Goal: Task Accomplishment & Management: Manage account settings

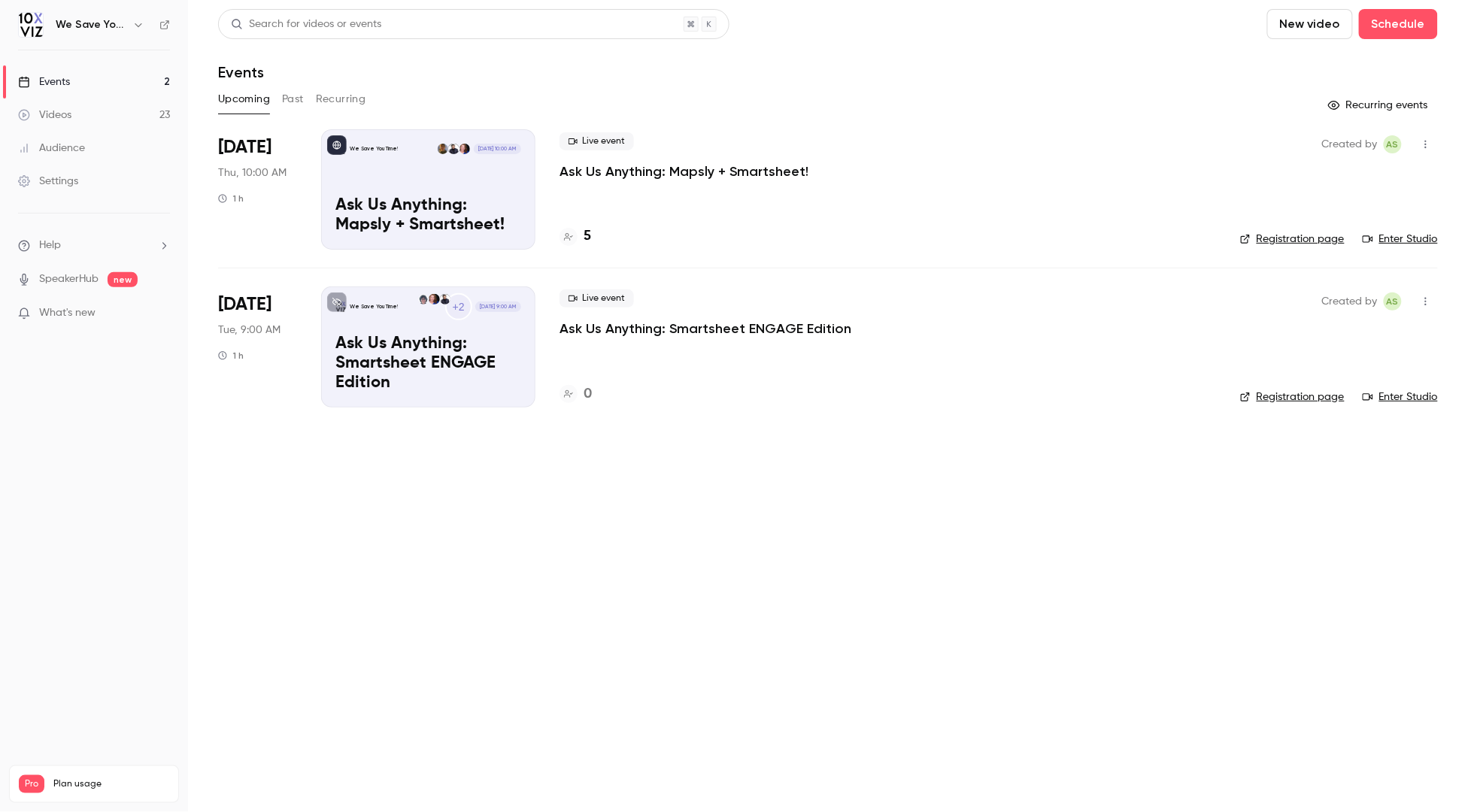
click at [736, 499] on main "Search for videos or events New video Schedule Events Upcoming Past Recurring R…" at bounding box center [828, 406] width 1280 height 812
click at [607, 327] on p "Ask Us Anything: Smartsheet ENGAGE Edition" at bounding box center [705, 328] width 292 height 18
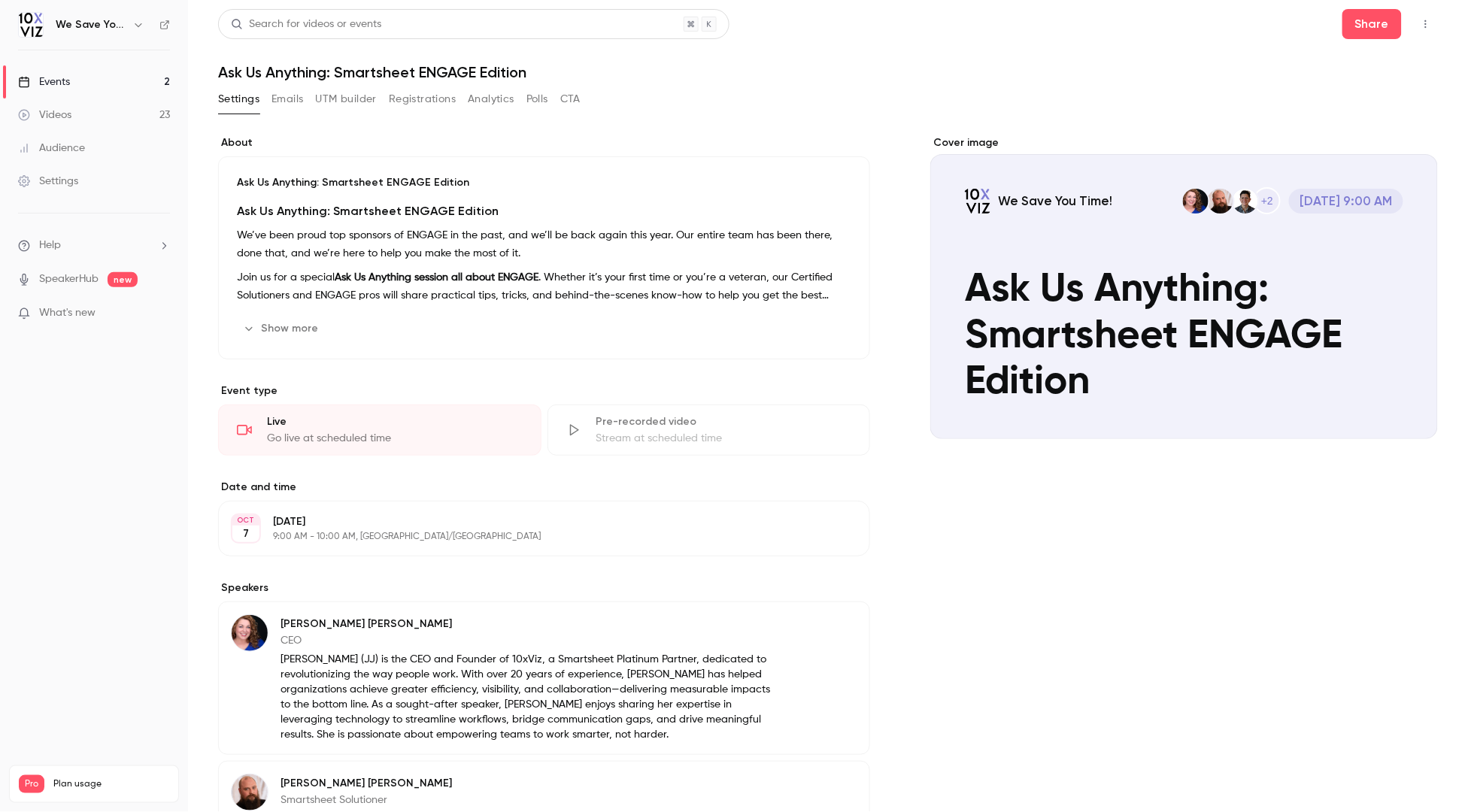
click at [292, 530] on p "9:00 AM - 10:00 AM, [GEOGRAPHIC_DATA]/[GEOGRAPHIC_DATA]" at bounding box center [531, 536] width 517 height 12
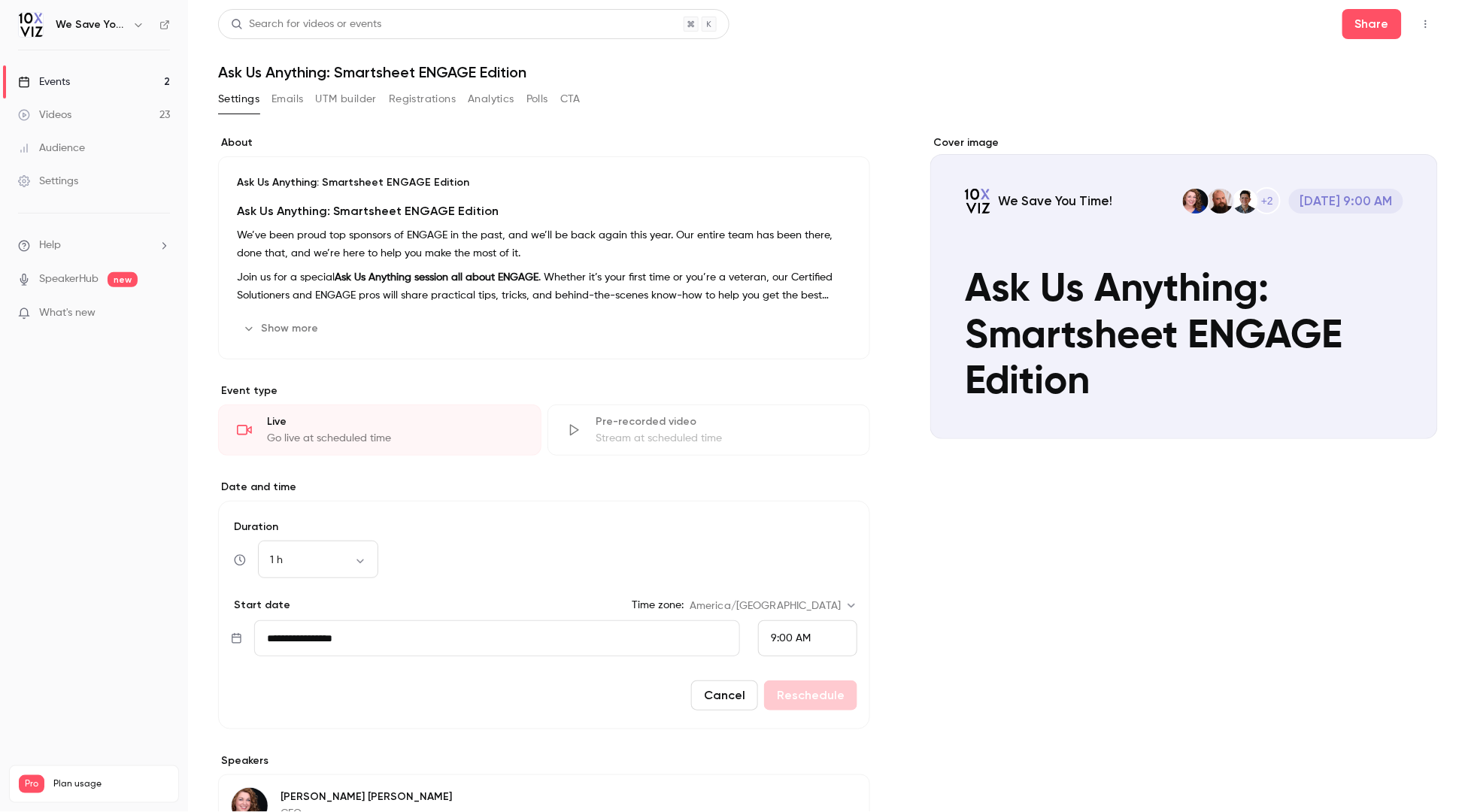
click at [336, 643] on input "**********" at bounding box center [497, 638] width 486 height 36
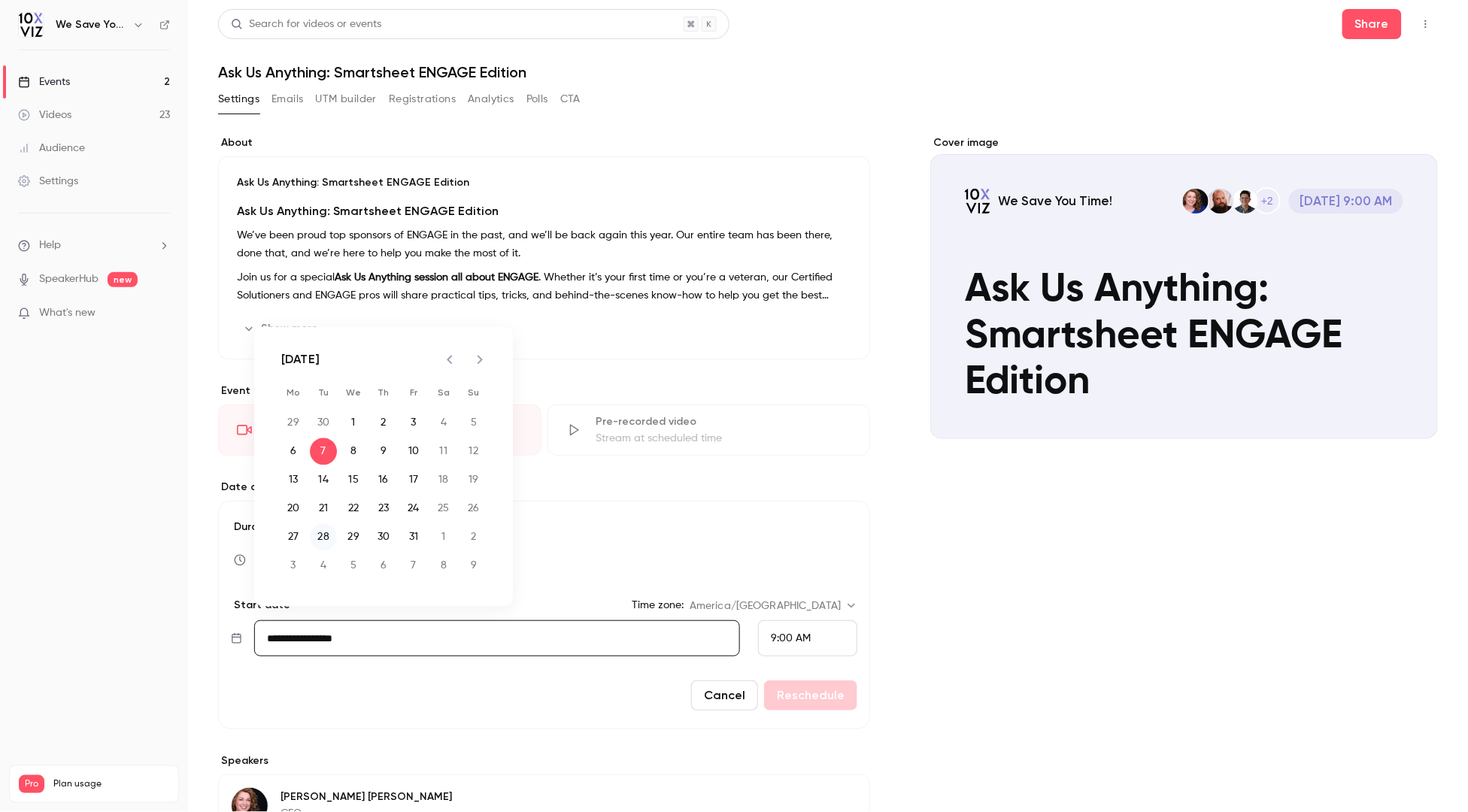
click at [327, 537] on button "28" at bounding box center [324, 537] width 27 height 27
type input "**********"
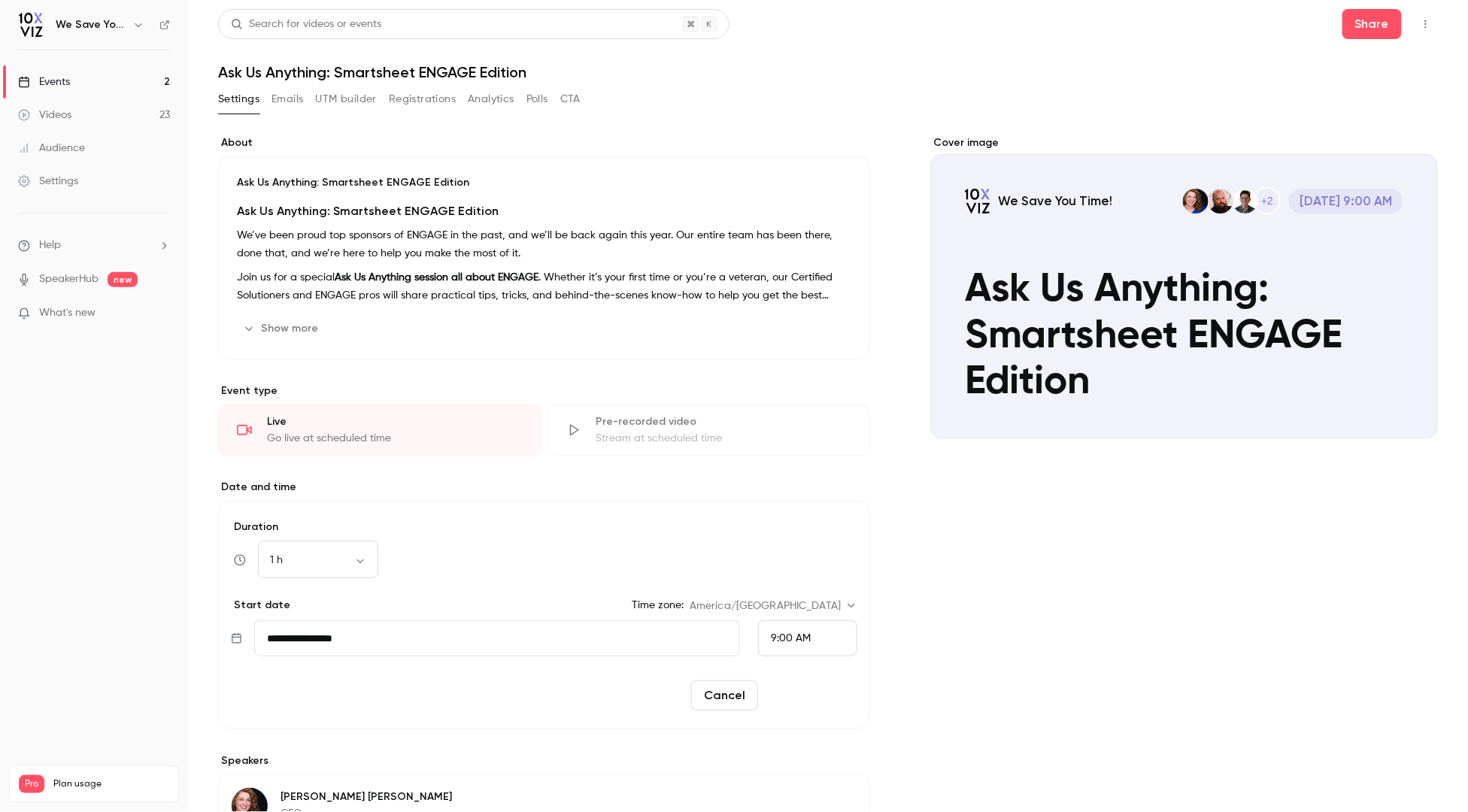
click at [805, 692] on button "Reschedule" at bounding box center [811, 695] width 93 height 30
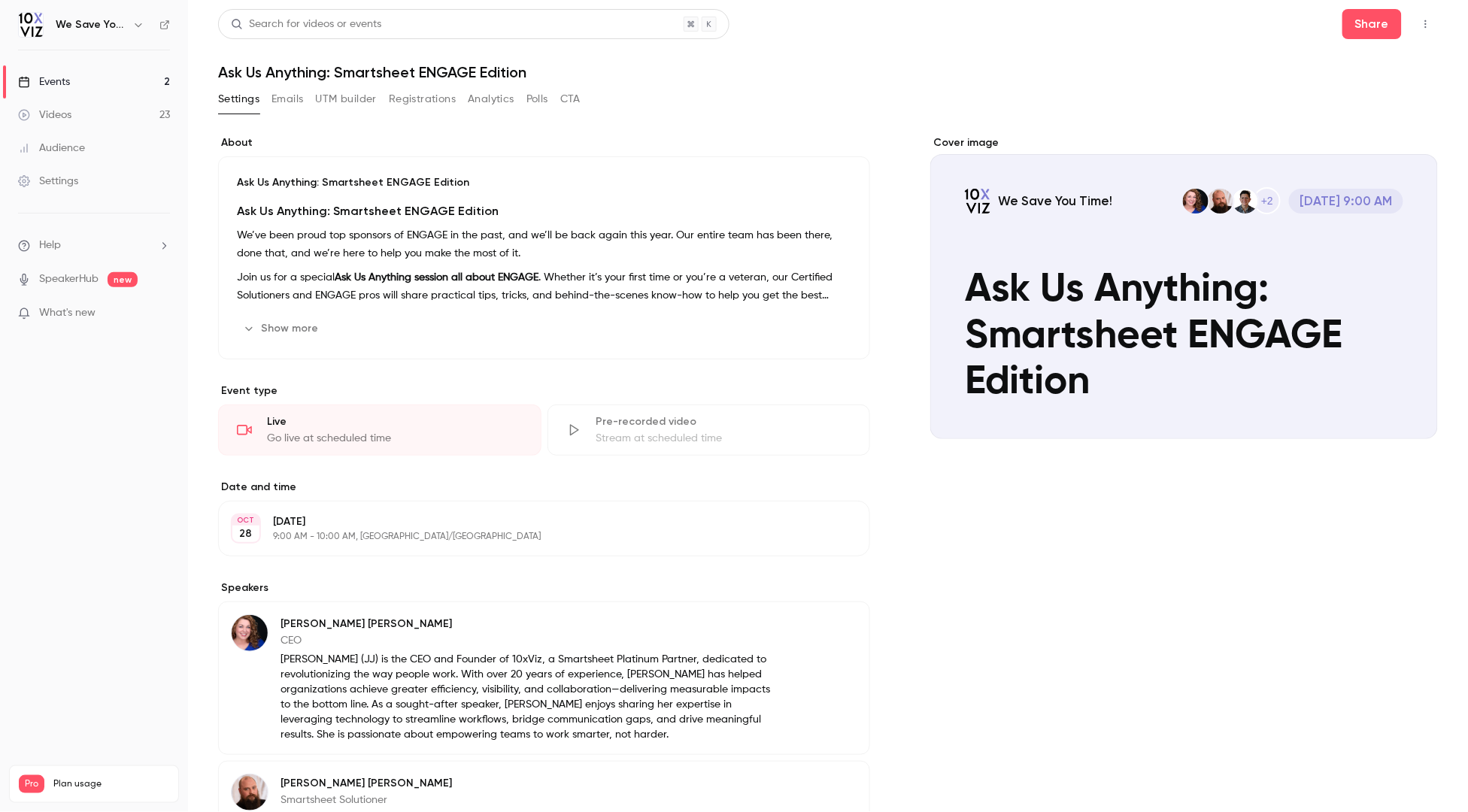
click at [61, 75] on div "Events" at bounding box center [44, 82] width 52 height 15
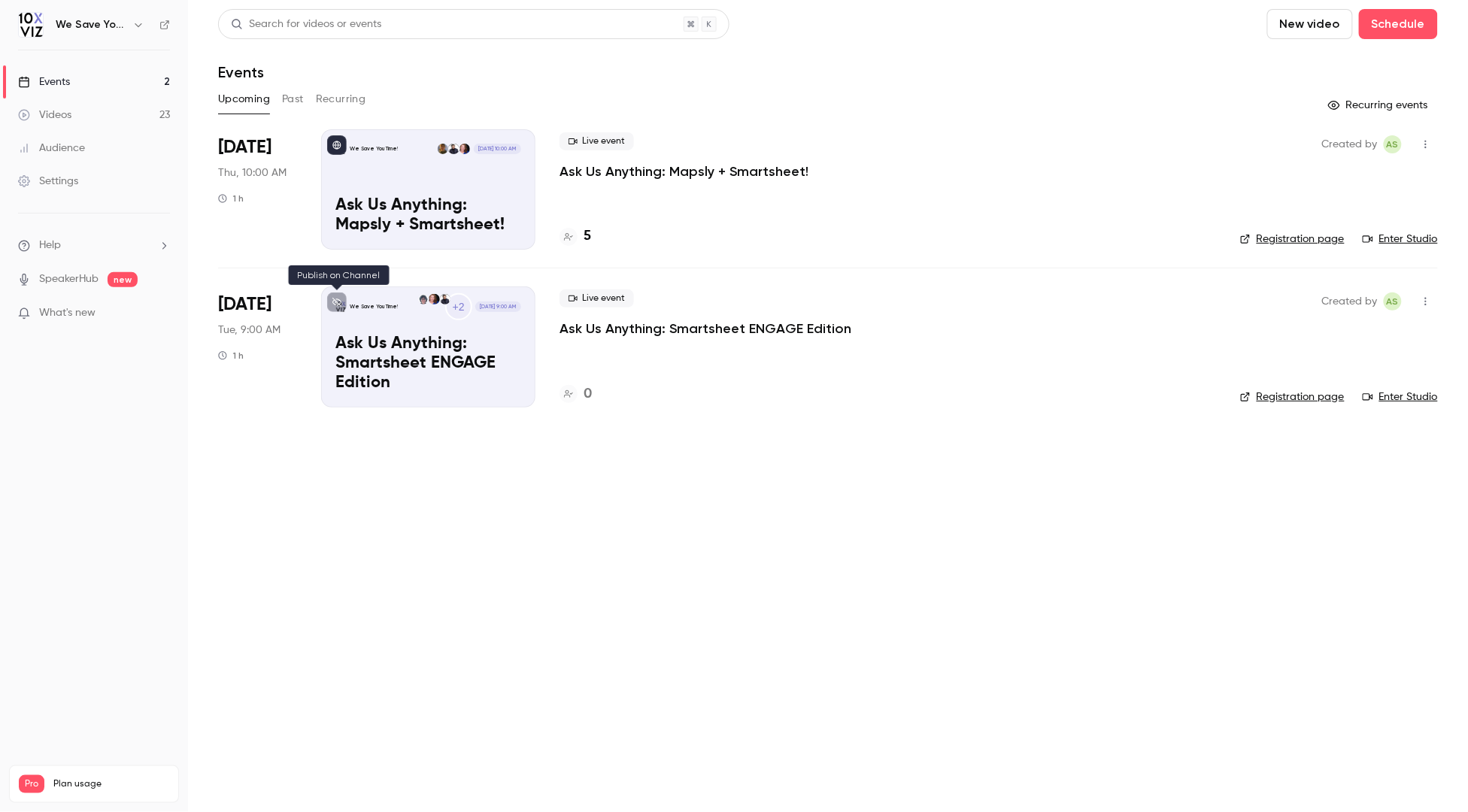
click at [337, 308] on button at bounding box center [337, 302] width 20 height 20
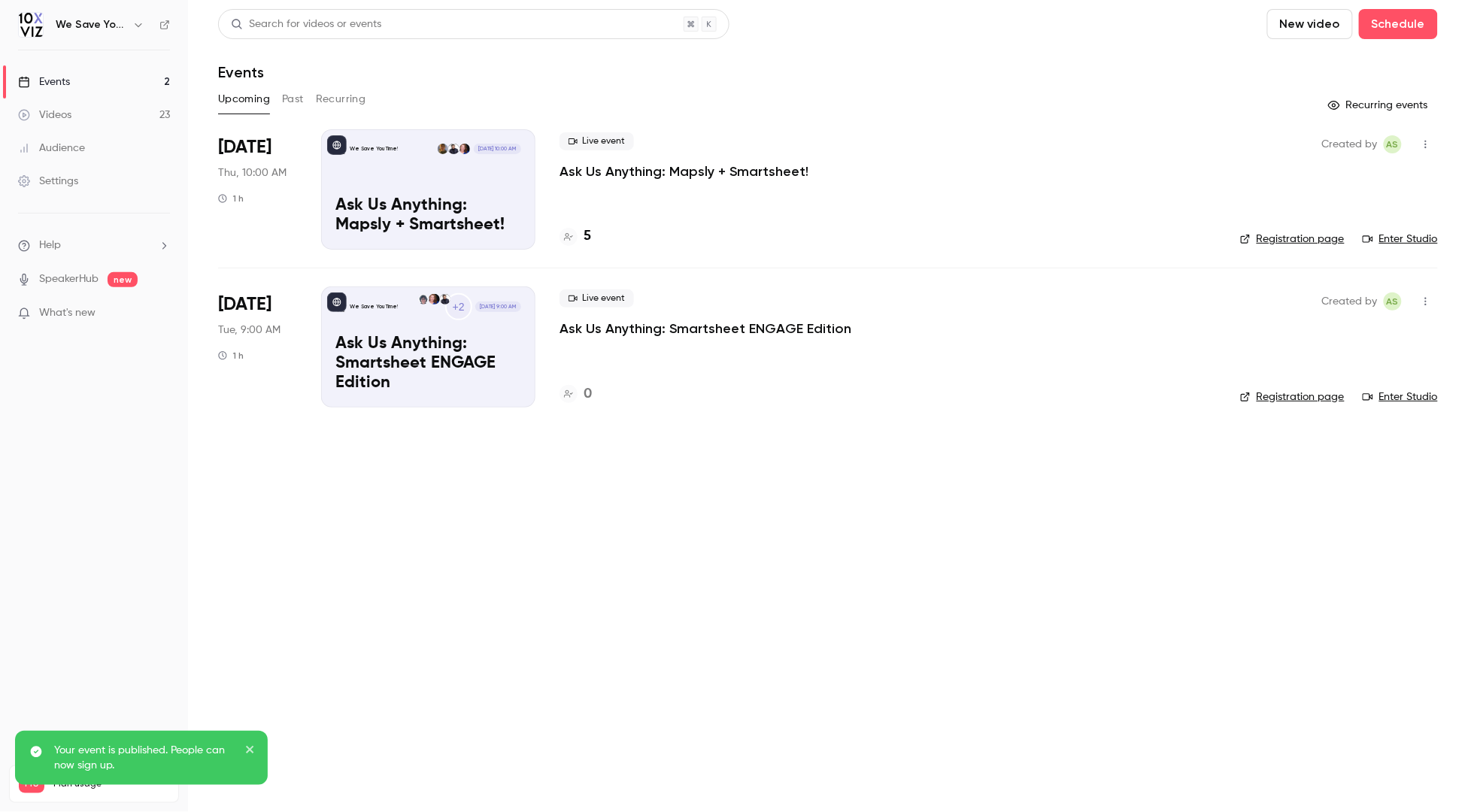
click at [649, 450] on main "Search for videos or events New video Schedule Events Upcoming Past Recurring R…" at bounding box center [828, 406] width 1280 height 812
click at [1403, 393] on link "Enter Studio" at bounding box center [1400, 397] width 76 height 15
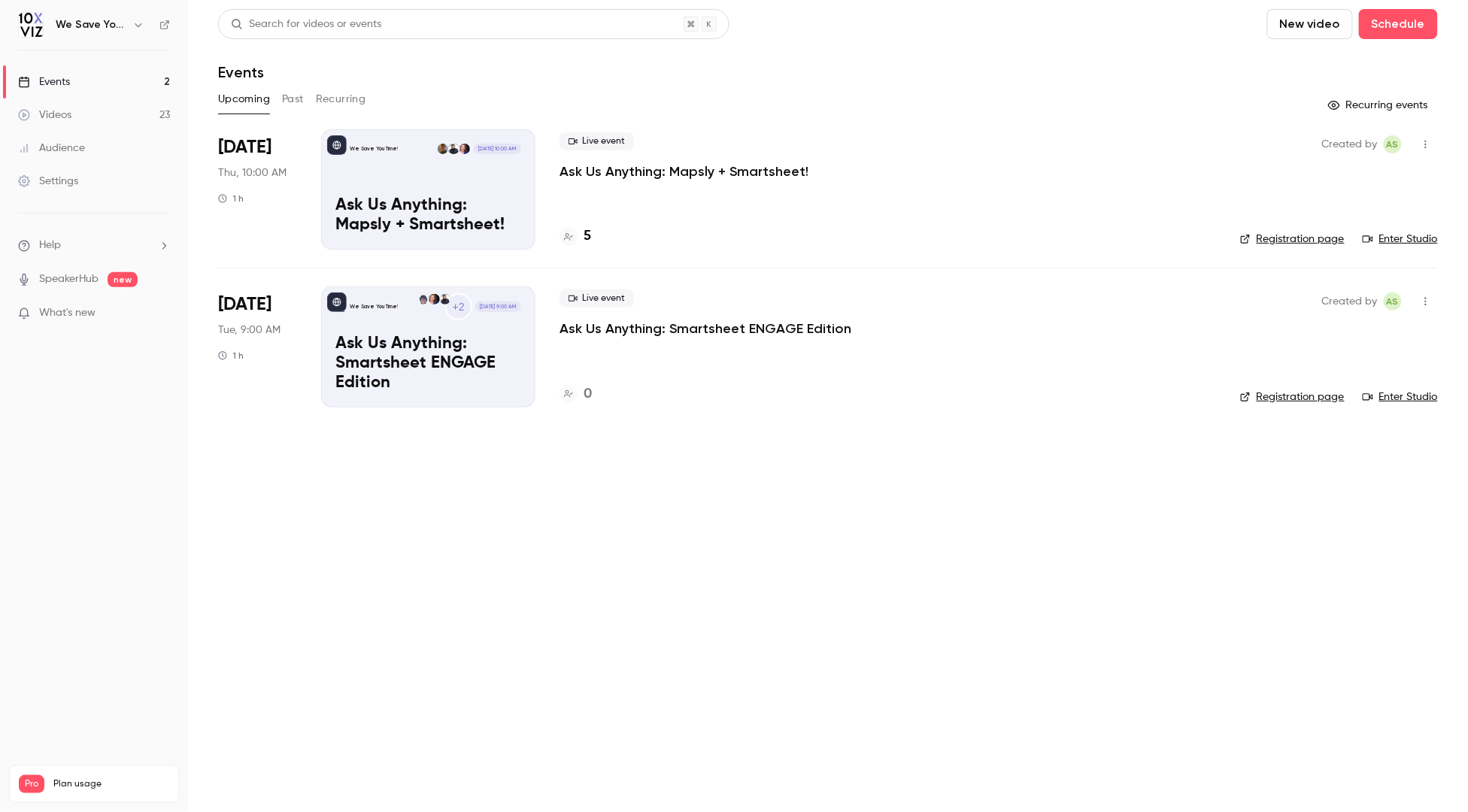
click at [479, 539] on main "Search for videos or events New video Schedule Events Upcoming Past Recurring R…" at bounding box center [828, 406] width 1280 height 812
click at [1429, 299] on icon "button" at bounding box center [1425, 301] width 12 height 10
click at [577, 341] on div at bounding box center [734, 406] width 1468 height 812
click at [585, 333] on p "Ask Us Anything: Smartsheet ENGAGE Edition" at bounding box center [705, 328] width 292 height 18
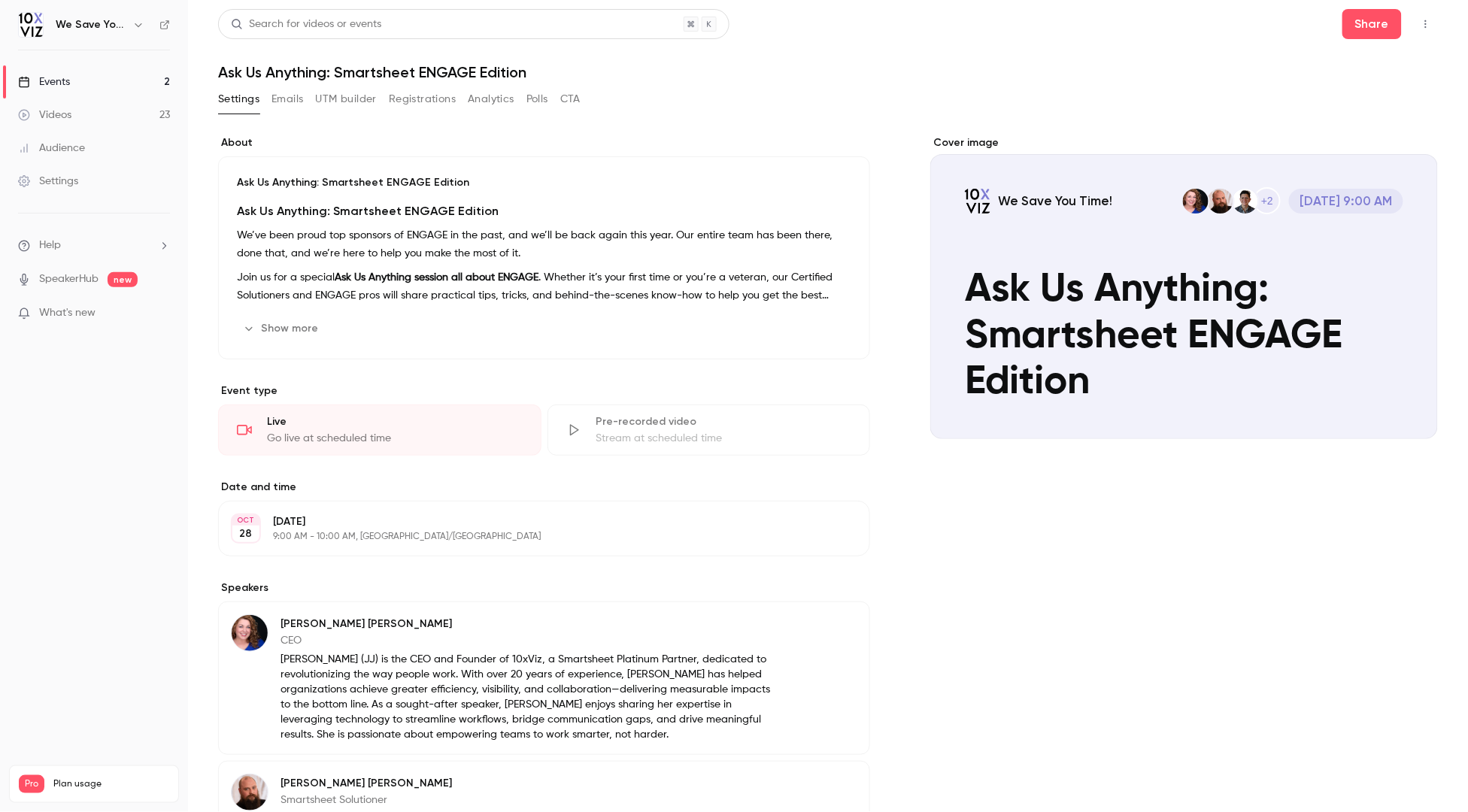
click at [357, 99] on button "UTM builder" at bounding box center [346, 99] width 61 height 24
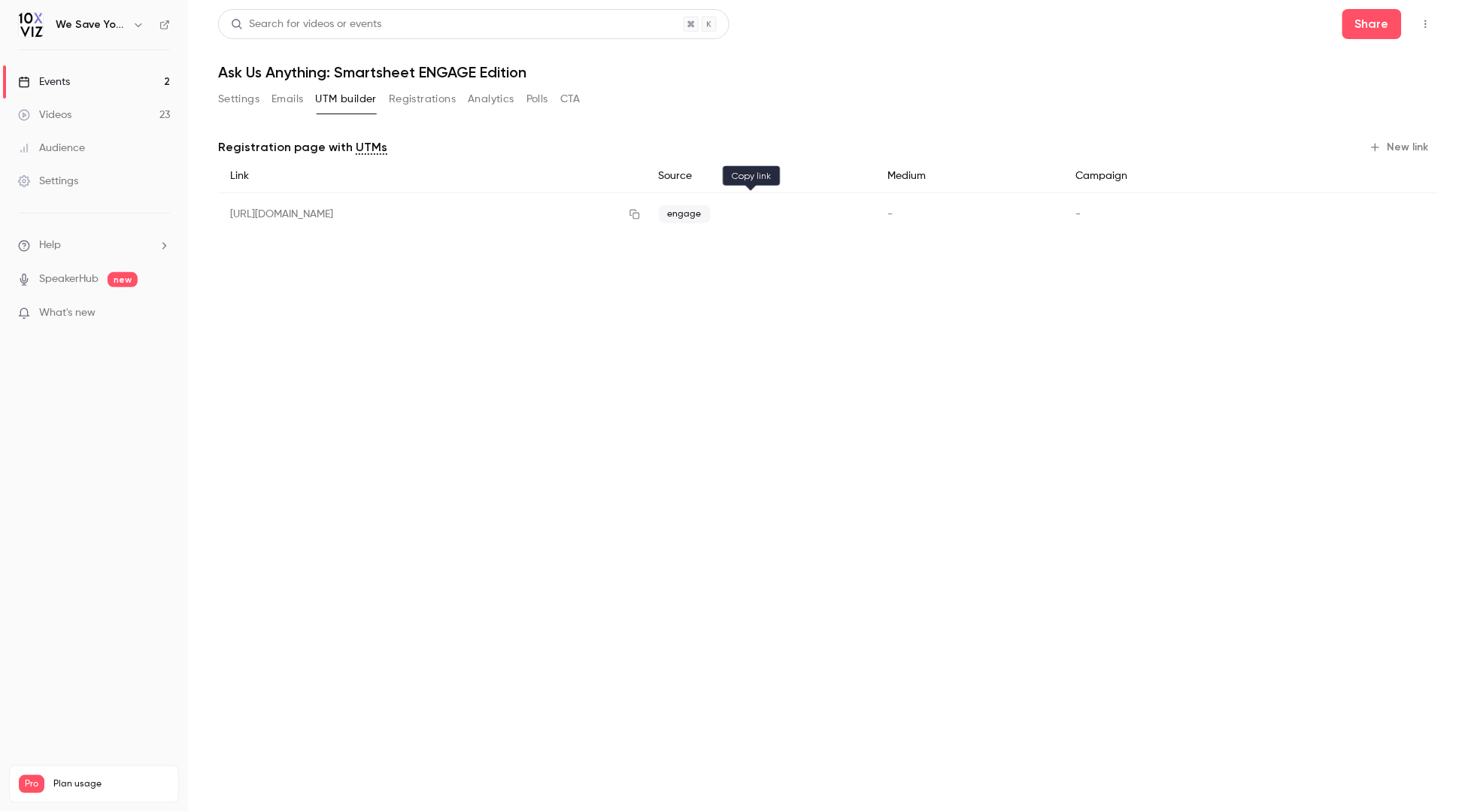
click at [641, 216] on icon "button" at bounding box center [634, 214] width 12 height 10
click at [394, 260] on main "Search for videos or events Share Ask Us Anything: Smartsheet ENGAGE Edition Se…" at bounding box center [828, 406] width 1280 height 812
click at [76, 83] on link "Events 2" at bounding box center [94, 82] width 188 height 33
